Goal: Task Accomplishment & Management: Complete application form

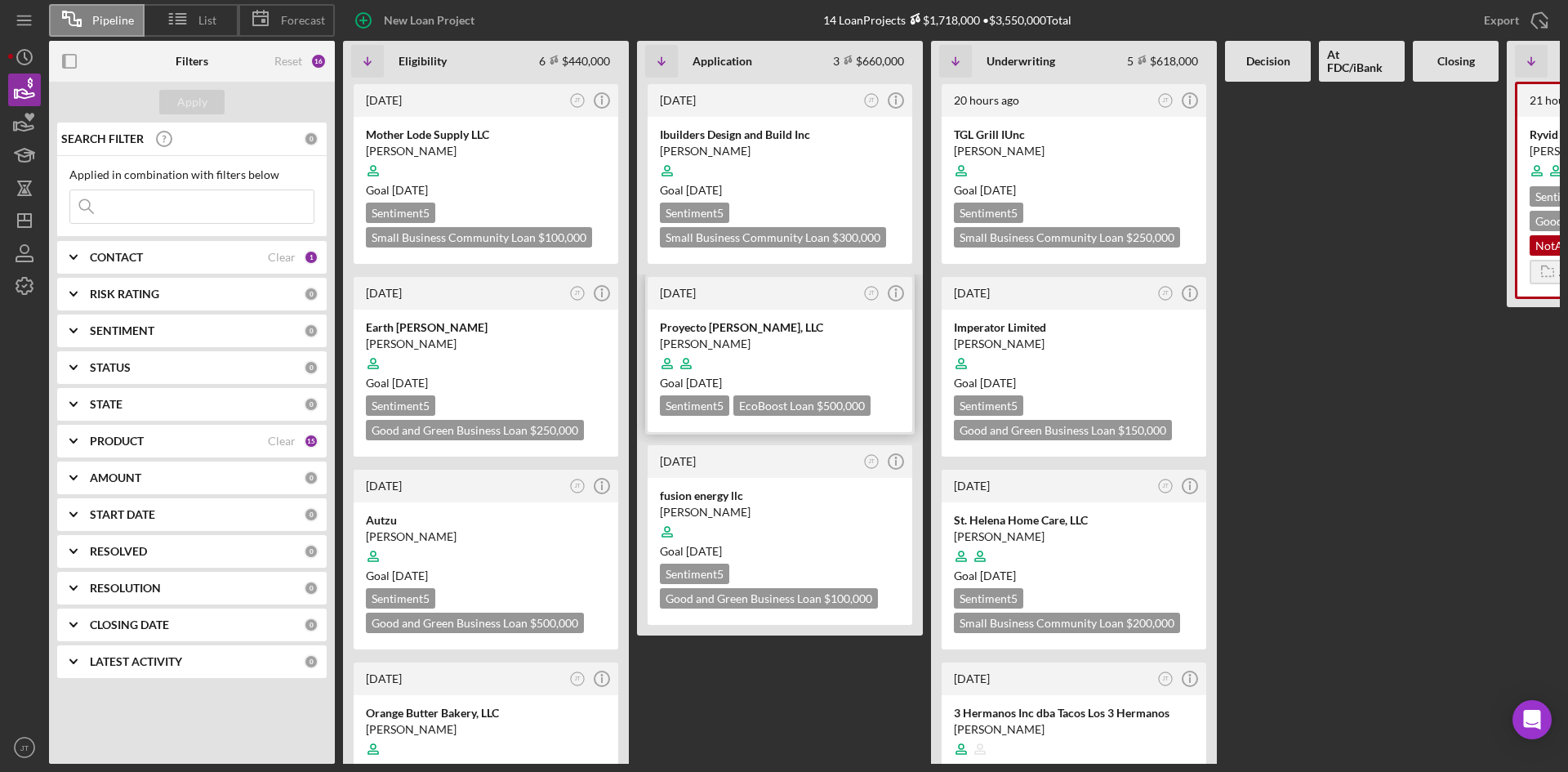
click at [848, 329] on div "Proyecto [PERSON_NAME], LLC" at bounding box center [780, 327] width 241 height 16
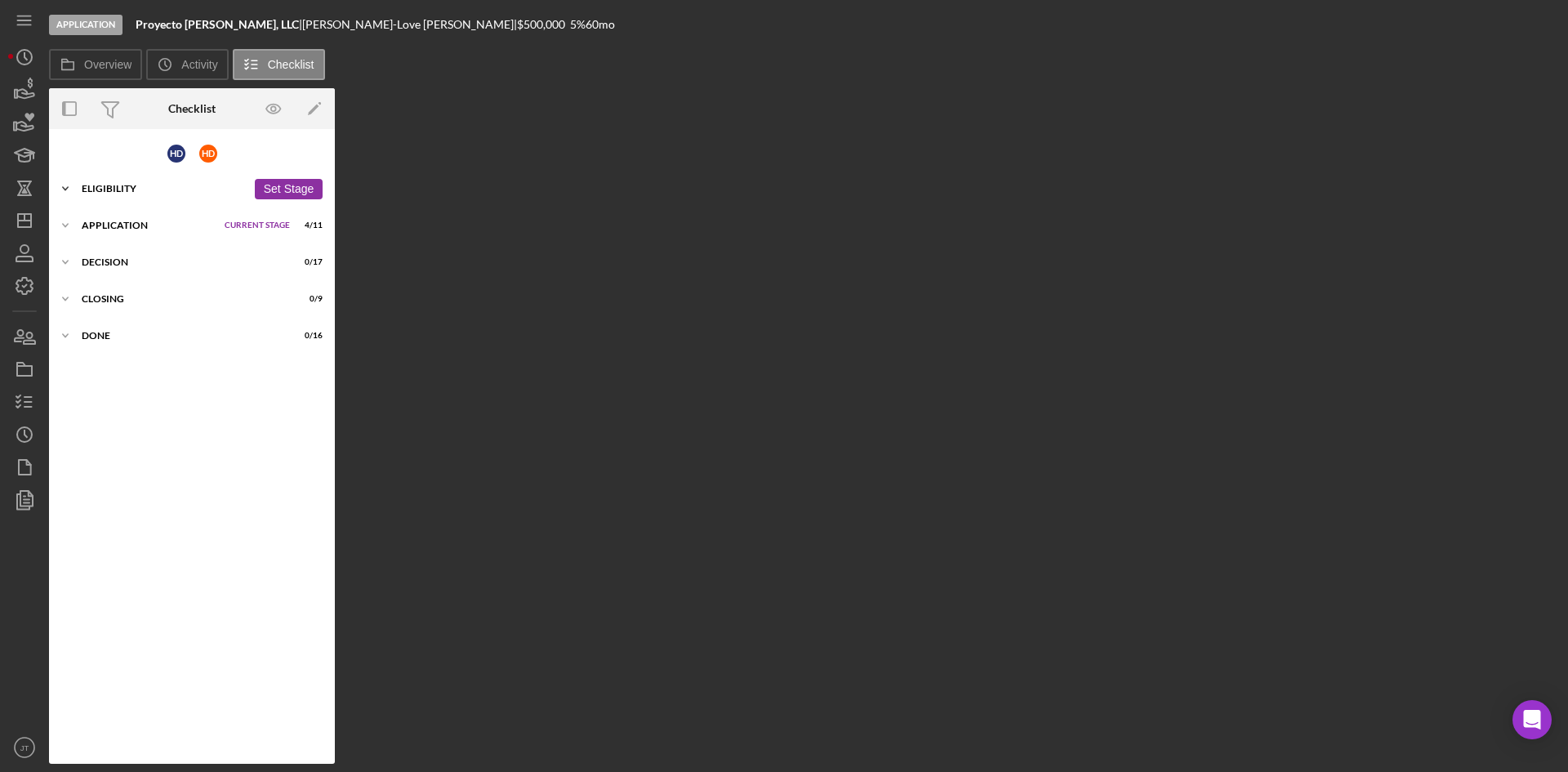
click at [112, 199] on div "Icon/Expander Eligibility 6 / 7 Set Stage" at bounding box center [192, 189] width 286 height 32
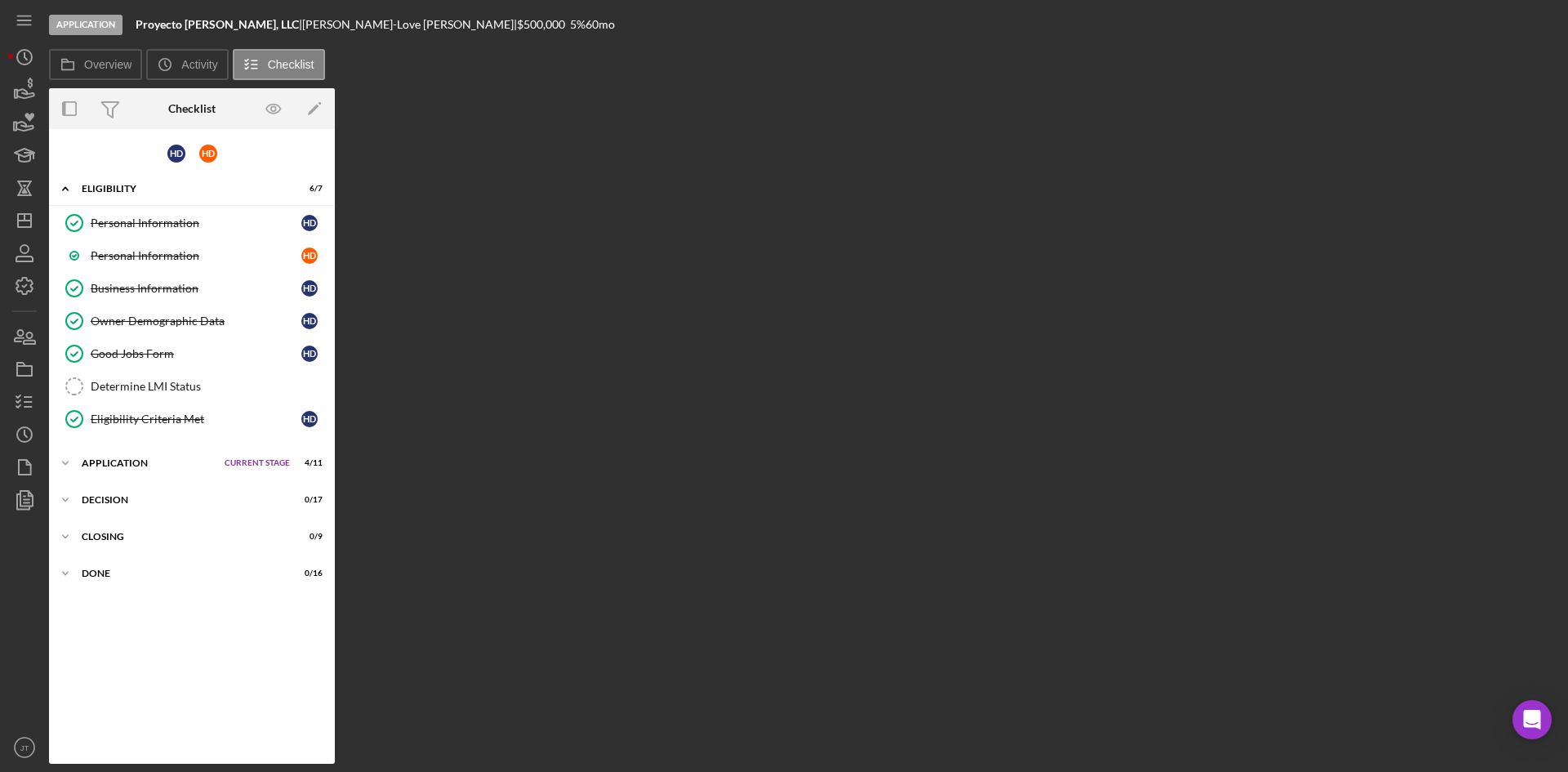
click at [141, 482] on div "H D H D Icon/Expander Eligibility 6 / 7 Set Stage Personal Information Personal…" at bounding box center [192, 446] width 286 height 619
click at [139, 472] on div "Icon/Expander Application Current Stage 4 / 11 Set Stage" at bounding box center [192, 463] width 286 height 32
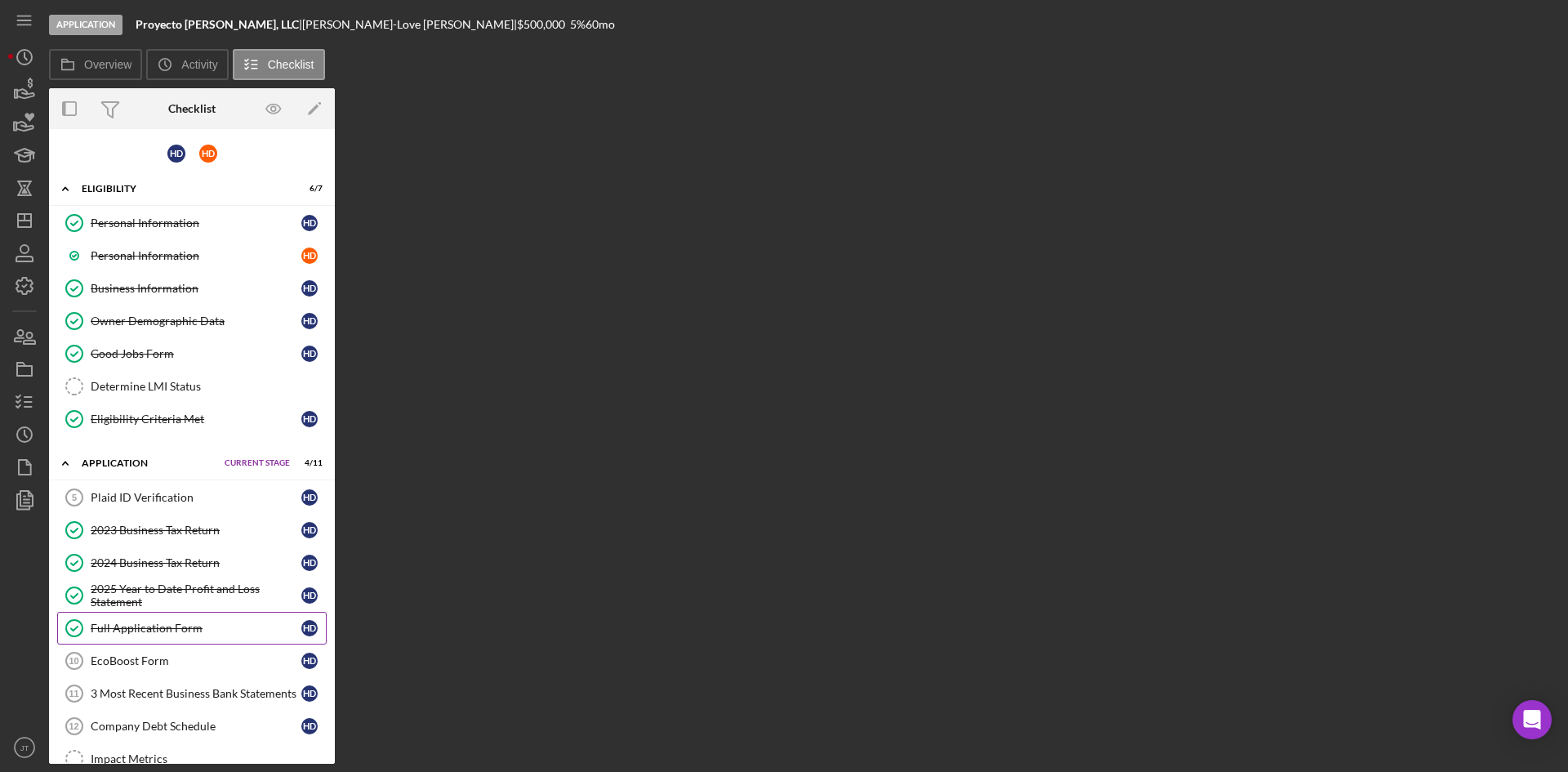
click at [161, 620] on link "Full Application Form Full Application Form H D" at bounding box center [191, 628] width 270 height 32
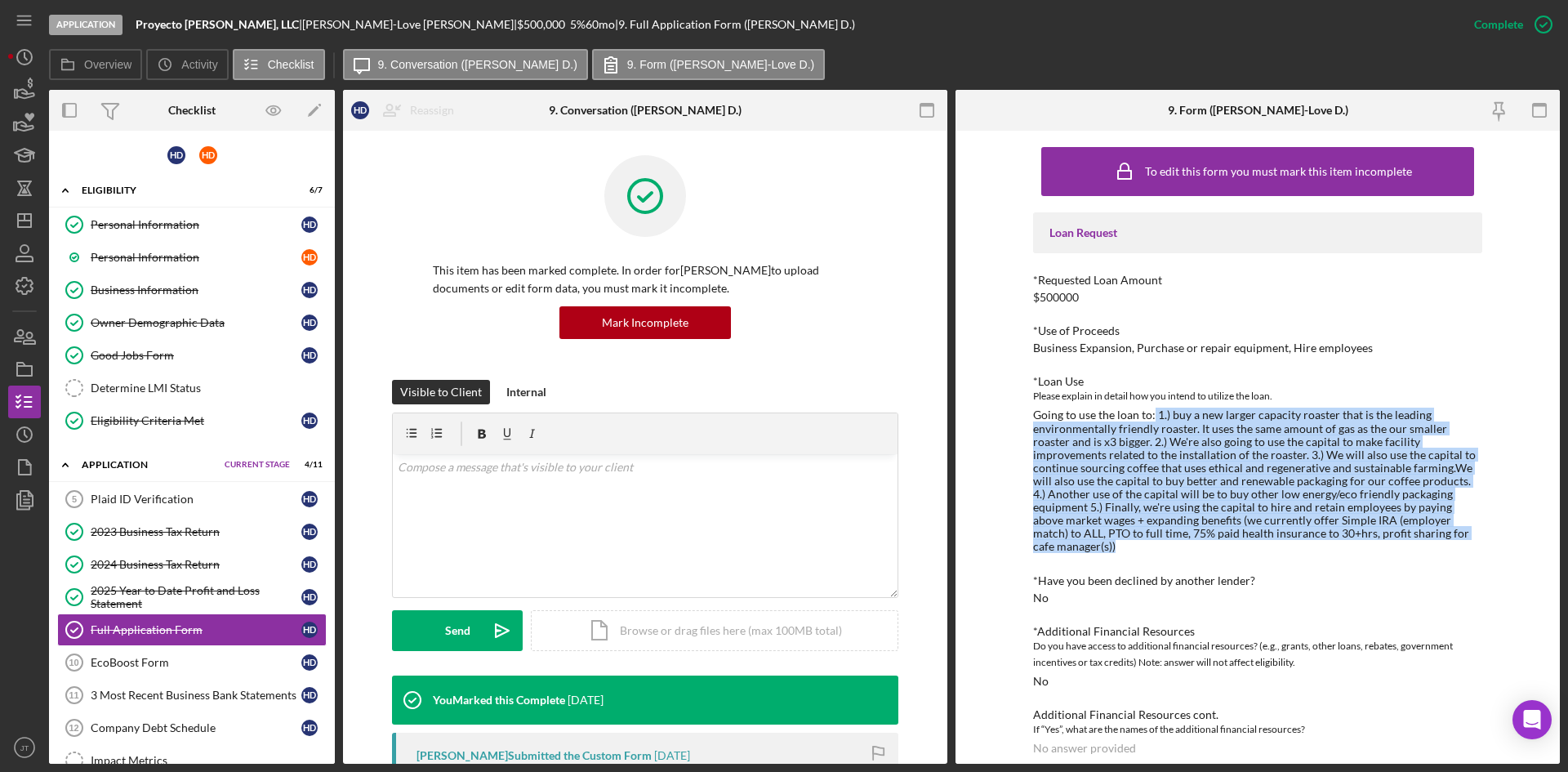
drag, startPoint x: 1149, startPoint y: 416, endPoint x: 1426, endPoint y: 531, distance: 299.9
click at [1426, 531] on div "Going to use the loan to: 1.) buy a new larger capacity roaster that is the lea…" at bounding box center [1257, 480] width 449 height 145
copy div "1.) buy a new larger capacity roaster that is the leading environmentally frien…"
